Goal: Obtain resource: Download file/media

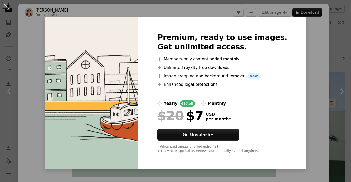
click at [310, 54] on div "An X shape Premium, ready to use images. Get unlimited access. A plus sign Memb…" at bounding box center [175, 91] width 351 height 182
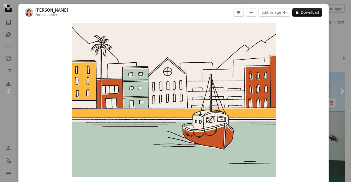
click at [6, 6] on button "An X shape" at bounding box center [5, 5] width 6 height 6
